Goal: Task Accomplishment & Management: Use online tool/utility

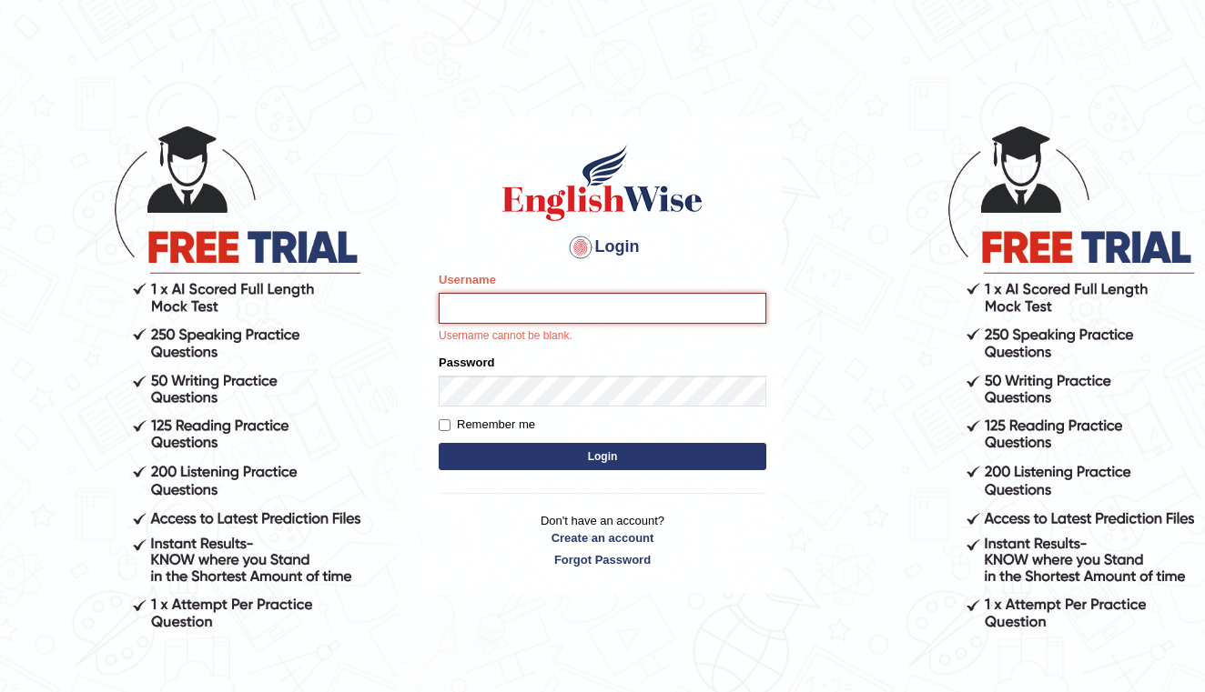
type input "shengwen"
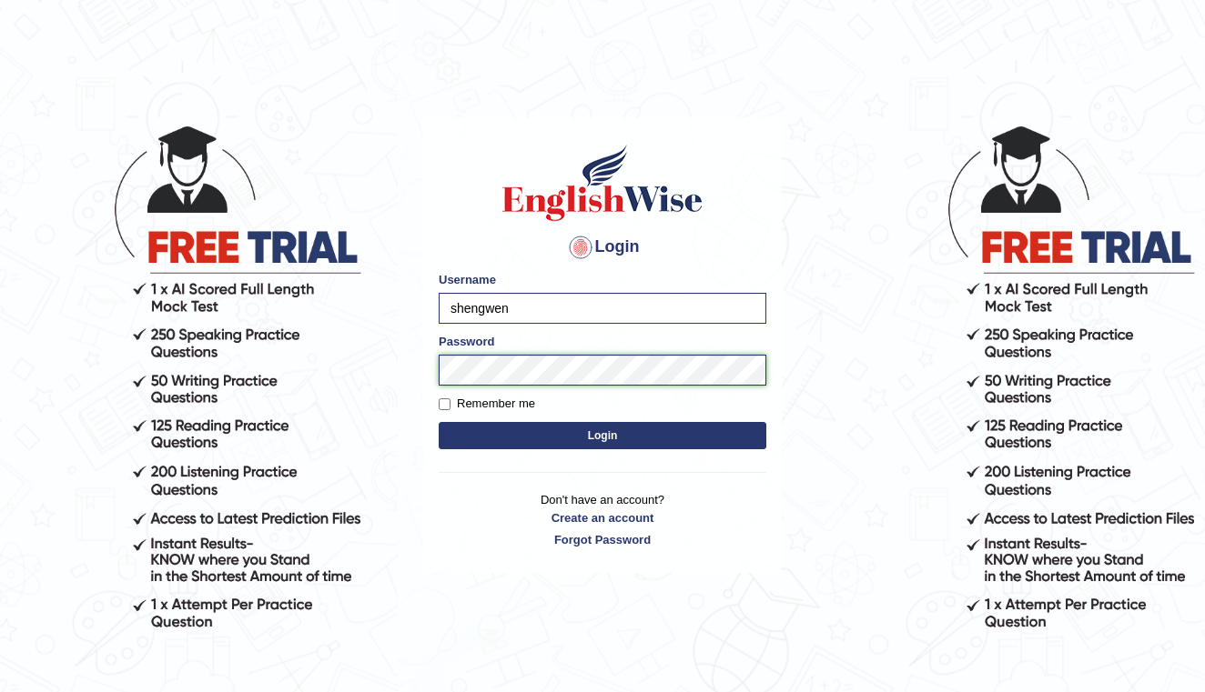
click at [602, 436] on button "Login" at bounding box center [603, 435] width 328 height 27
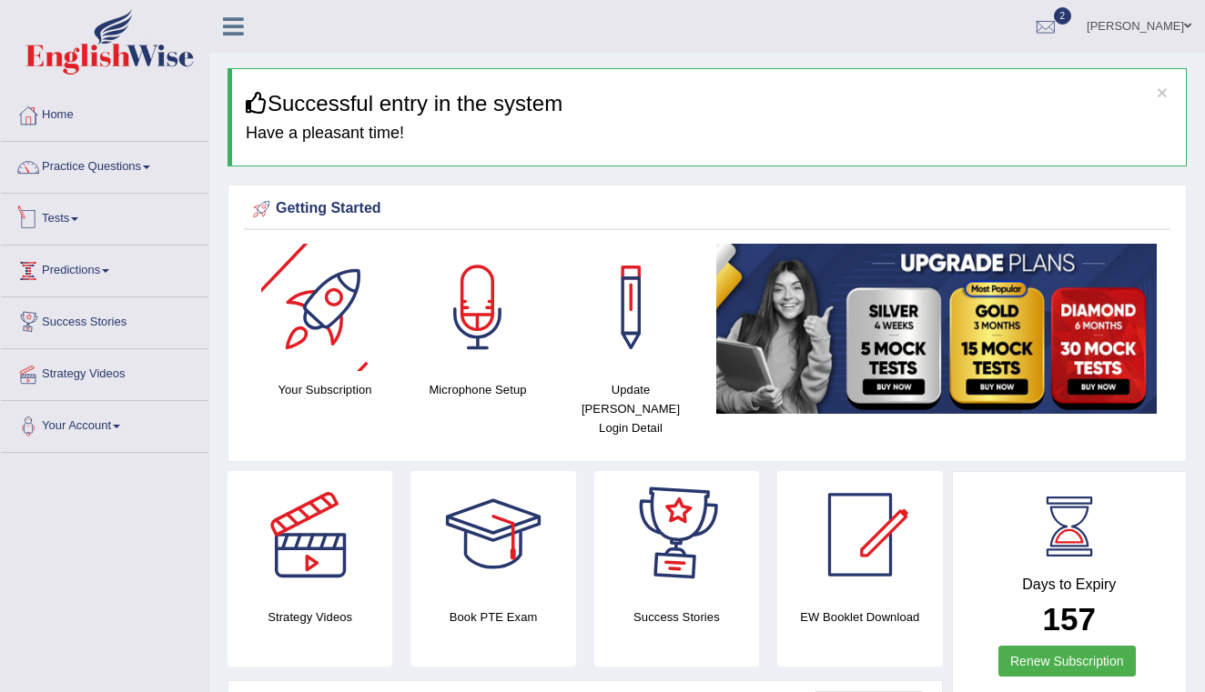
click at [65, 230] on link "Tests" at bounding box center [104, 216] width 207 height 45
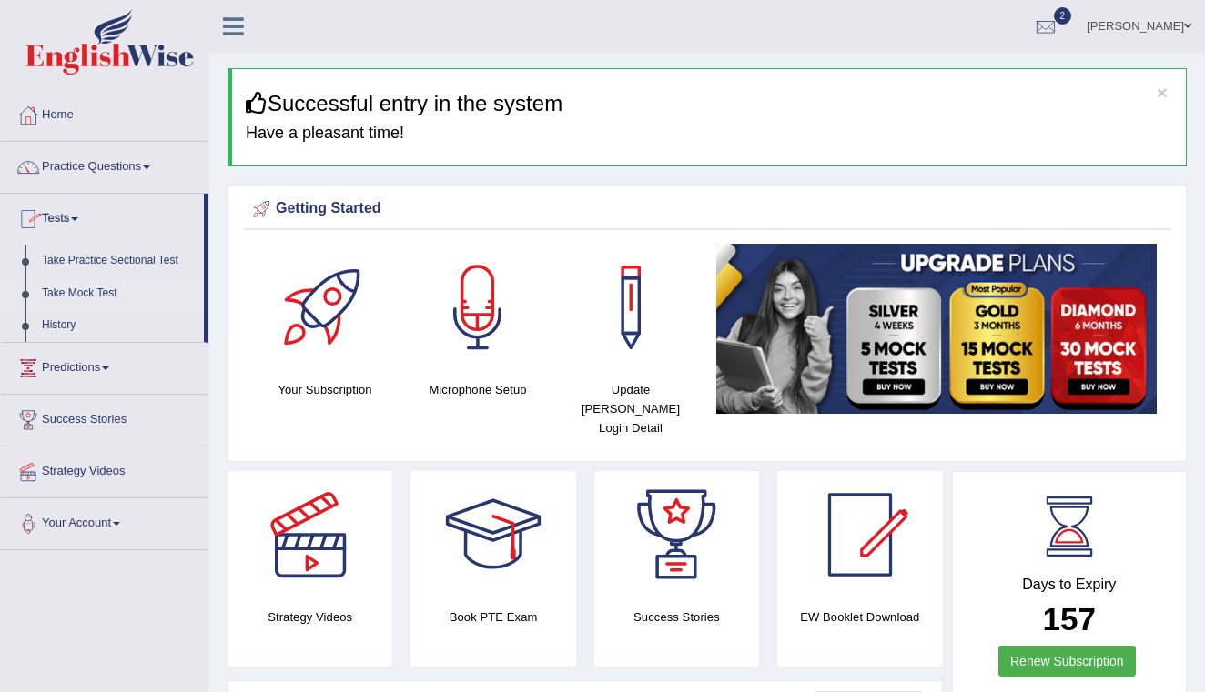
click at [79, 294] on link "Take Mock Test" at bounding box center [119, 294] width 170 height 33
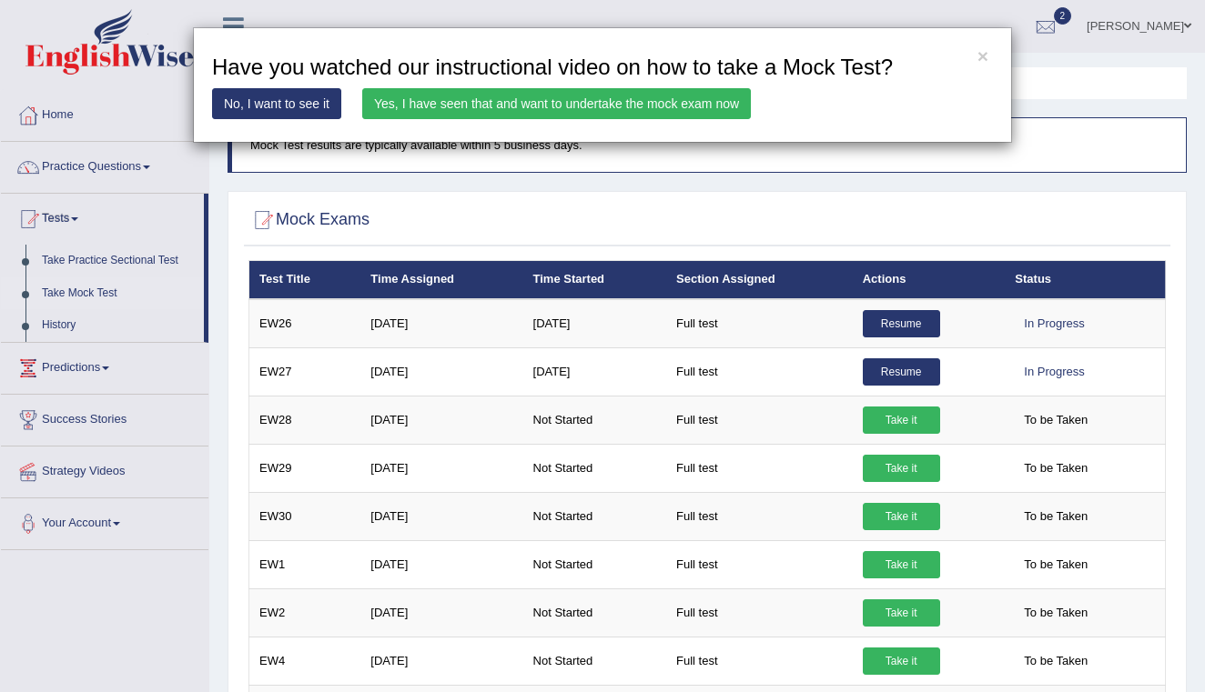
click at [629, 107] on link "Yes, I have seen that and want to undertake the mock exam now" at bounding box center [556, 103] width 389 height 31
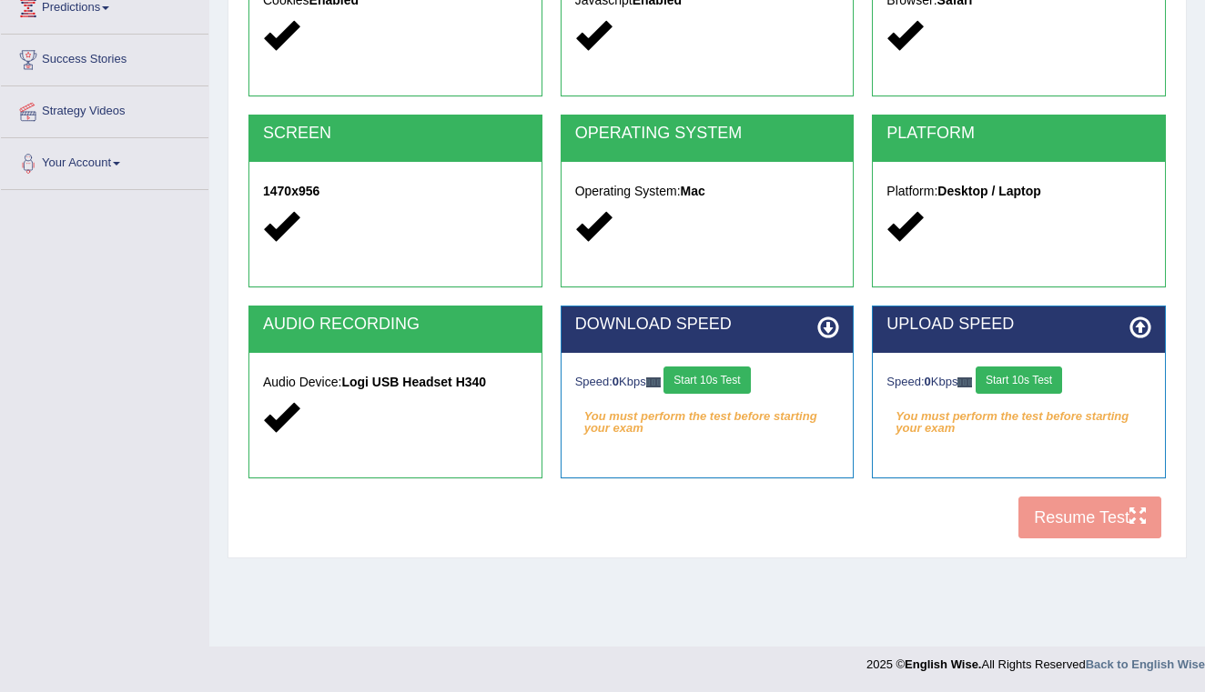
scroll to position [263, 0]
click at [733, 383] on button "Start 10s Test" at bounding box center [706, 380] width 86 height 27
click at [1032, 385] on button "Start 10s Test" at bounding box center [1018, 380] width 86 height 27
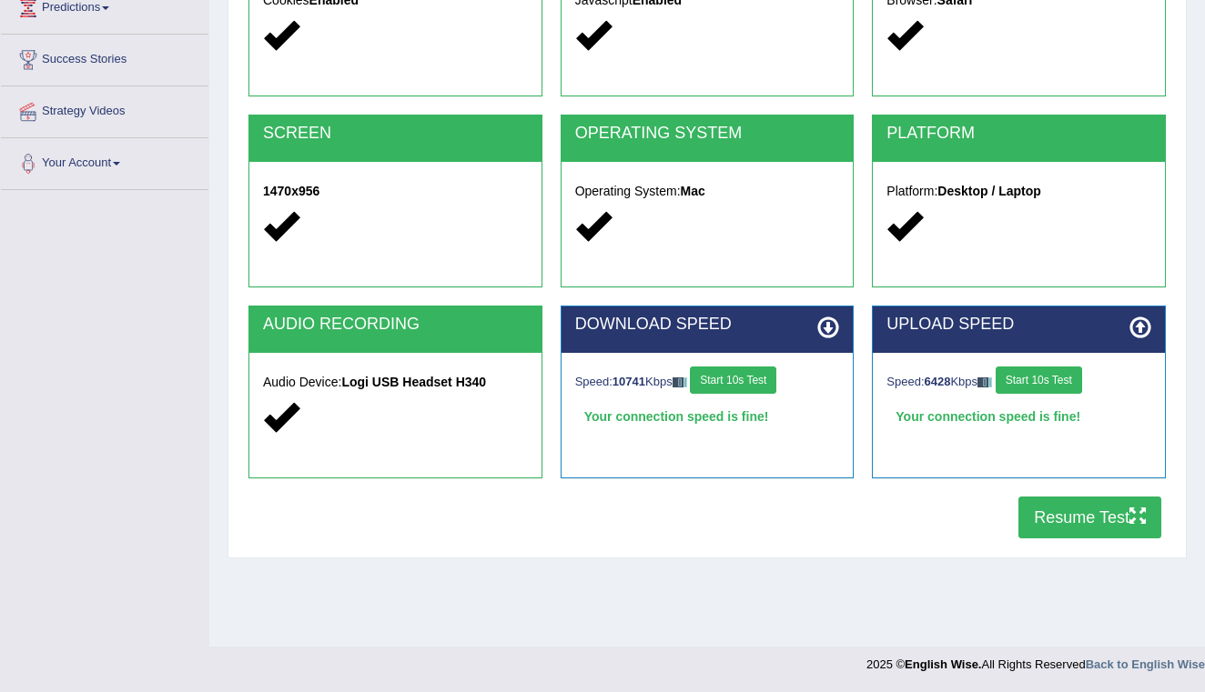
click at [1091, 511] on button "Resume Test" at bounding box center [1089, 518] width 143 height 42
